Goal: Information Seeking & Learning: Find specific fact

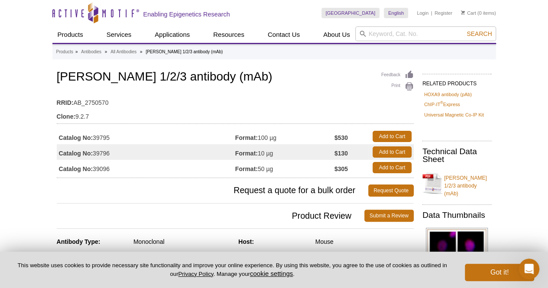
click at [489, 53] on ul "Products » [GEOGRAPHIC_DATA] » All Antibodies » [PERSON_NAME] 1/2/3 antibody (m…" at bounding box center [274, 52] width 436 height 8
click at [100, 134] on td "Catalog No: 39795" at bounding box center [146, 137] width 178 height 16
click at [260, 130] on td "Format: 100 µg" at bounding box center [284, 137] width 99 height 16
drag, startPoint x: 75, startPoint y: 115, endPoint x: 94, endPoint y: 116, distance: 19.9
click at [94, 116] on td "Clone: 9.2.7" at bounding box center [235, 114] width 357 height 14
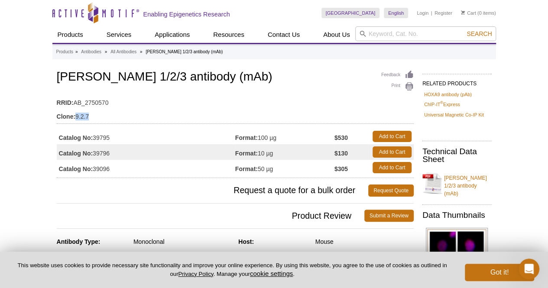
copy td "9.2.7"
click at [148, 104] on td "RRID: AB_2750570" at bounding box center [235, 101] width 357 height 14
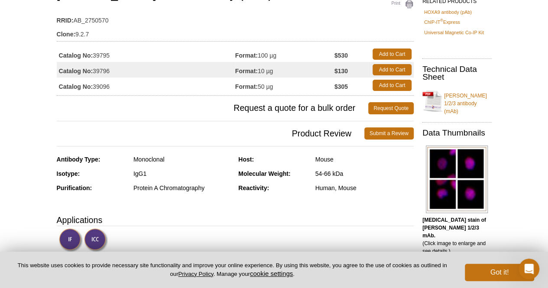
scroll to position [60, 0]
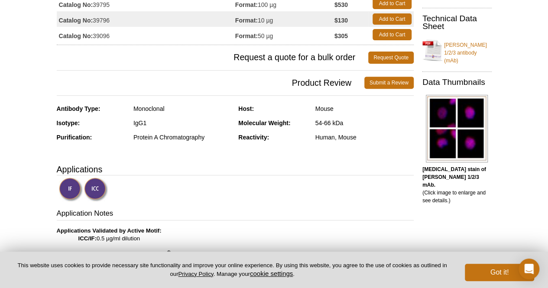
scroll to position [146, 0]
